Goal: Task Accomplishment & Management: Use online tool/utility

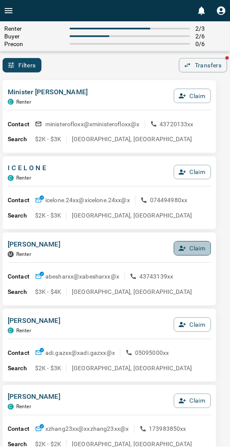
click at [194, 248] on button "Claim" at bounding box center [192, 249] width 37 height 15
click at [193, 248] on button "Confirm Claim" at bounding box center [180, 249] width 61 height 15
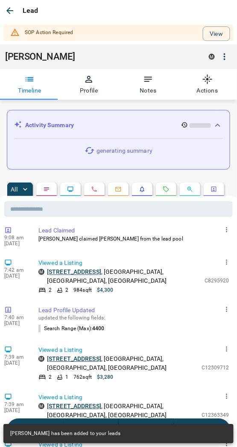
click at [207, 32] on button "View" at bounding box center [216, 33] width 27 height 15
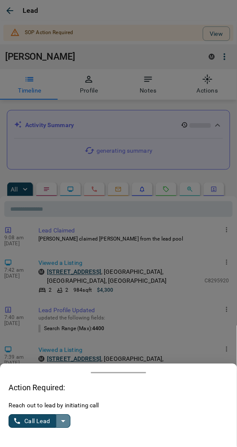
click at [62, 423] on icon "split button" at bounding box center [63, 421] width 10 height 10
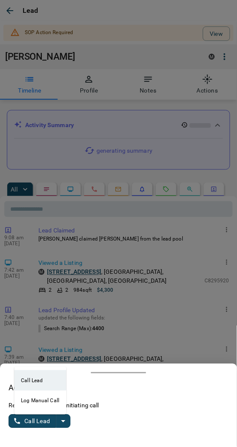
click at [37, 404] on li "Log Manual Call" at bounding box center [40, 401] width 52 height 20
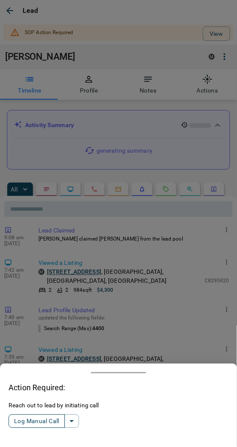
click at [41, 420] on button "Log Manual Call" at bounding box center [37, 422] width 56 height 14
click at [17, 423] on button "Yes" at bounding box center [17, 421] width 17 height 13
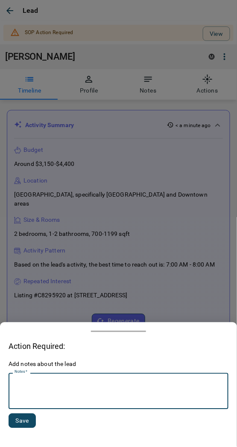
click at [97, 385] on textarea "Notes   *" at bounding box center [119, 391] width 208 height 29
click at [97, 384] on textarea "Notes   *" at bounding box center [119, 391] width 208 height 29
type textarea "*********"
click at [20, 418] on button "Save" at bounding box center [22, 421] width 27 height 15
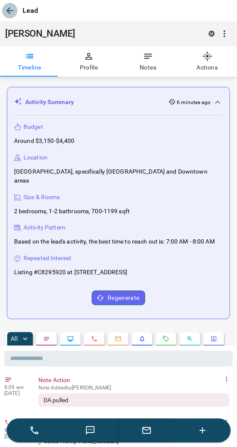
click at [5, 9] on icon "button" at bounding box center [10, 11] width 10 height 10
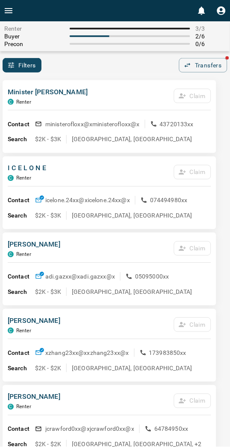
click at [65, 128] on p "ministerofloxx@x ministerofloxx@x" at bounding box center [92, 124] width 94 height 9
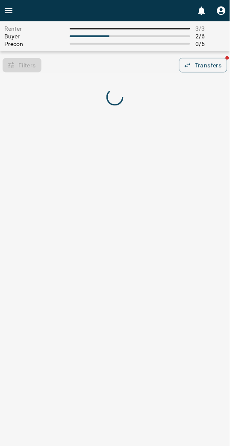
click at [105, 73] on div "Renter 3 / 3 Buyer 2 / 6 Precon 0 / 6 Filters 0 Transfers" at bounding box center [115, 69] width 230 height 97
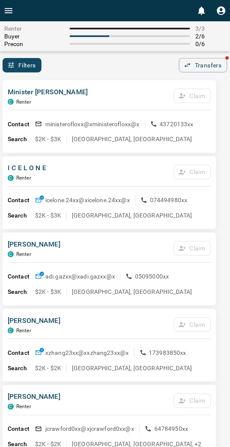
drag, startPoint x: 127, startPoint y: 69, endPoint x: 84, endPoint y: 61, distance: 43.9
click at [127, 69] on div "Filters 0 Transfers" at bounding box center [115, 65] width 230 height 15
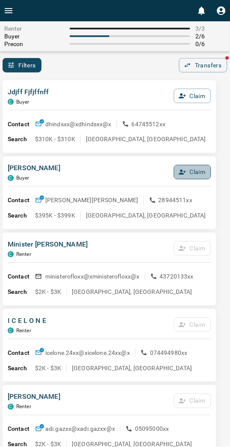
click at [189, 169] on button "Claim" at bounding box center [192, 172] width 37 height 15
click at [189, 169] on button "Confirm Claim" at bounding box center [180, 172] width 61 height 15
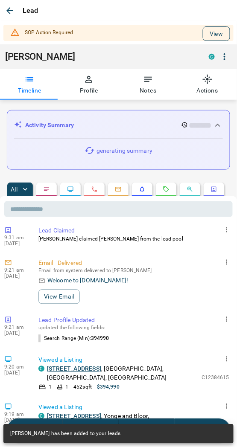
click at [207, 35] on button "View" at bounding box center [216, 33] width 27 height 15
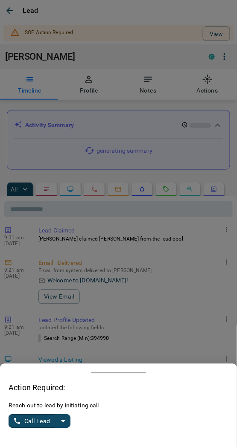
click at [61, 425] on icon "split button" at bounding box center [63, 421] width 10 height 10
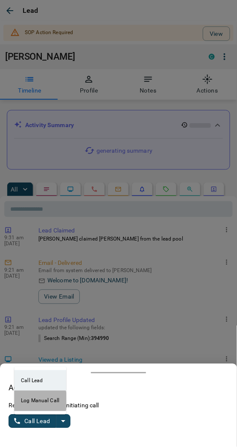
click at [38, 402] on li "Log Manual Call" at bounding box center [40, 401] width 52 height 20
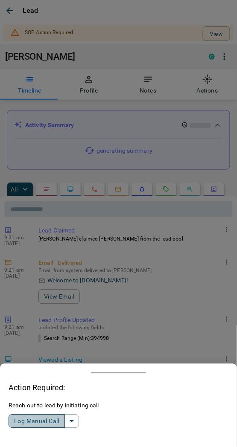
click at [36, 424] on button "Log Manual Call" at bounding box center [37, 422] width 56 height 14
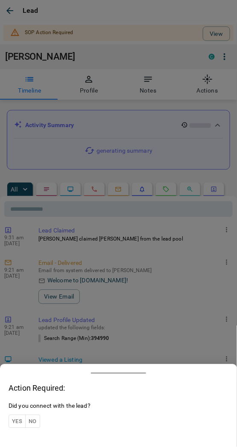
click at [23, 418] on button "Yes" at bounding box center [17, 421] width 17 height 13
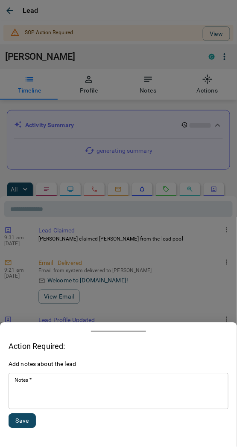
click at [49, 395] on textarea "Notes   *" at bounding box center [119, 391] width 208 height 29
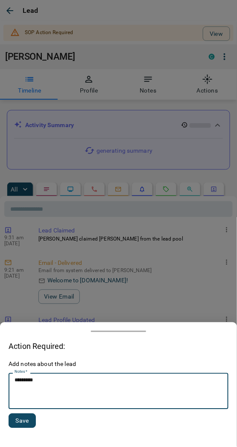
type textarea "*********"
click at [18, 422] on button "Save" at bounding box center [22, 421] width 27 height 15
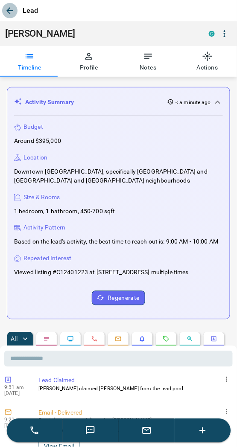
click at [9, 13] on icon "button" at bounding box center [9, 10] width 7 height 7
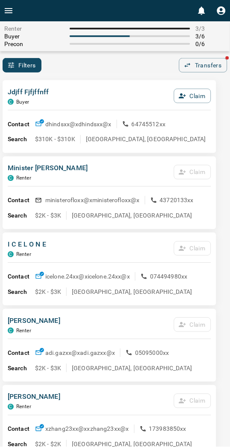
click at [101, 81] on div "Jdjff Fjfjffnff C Buyer Claim Contact dhindsxx@x dhindsxx@x 64745512xx Search $…" at bounding box center [109, 116] width 213 height 73
